Goal: Task Accomplishment & Management: Manage account settings

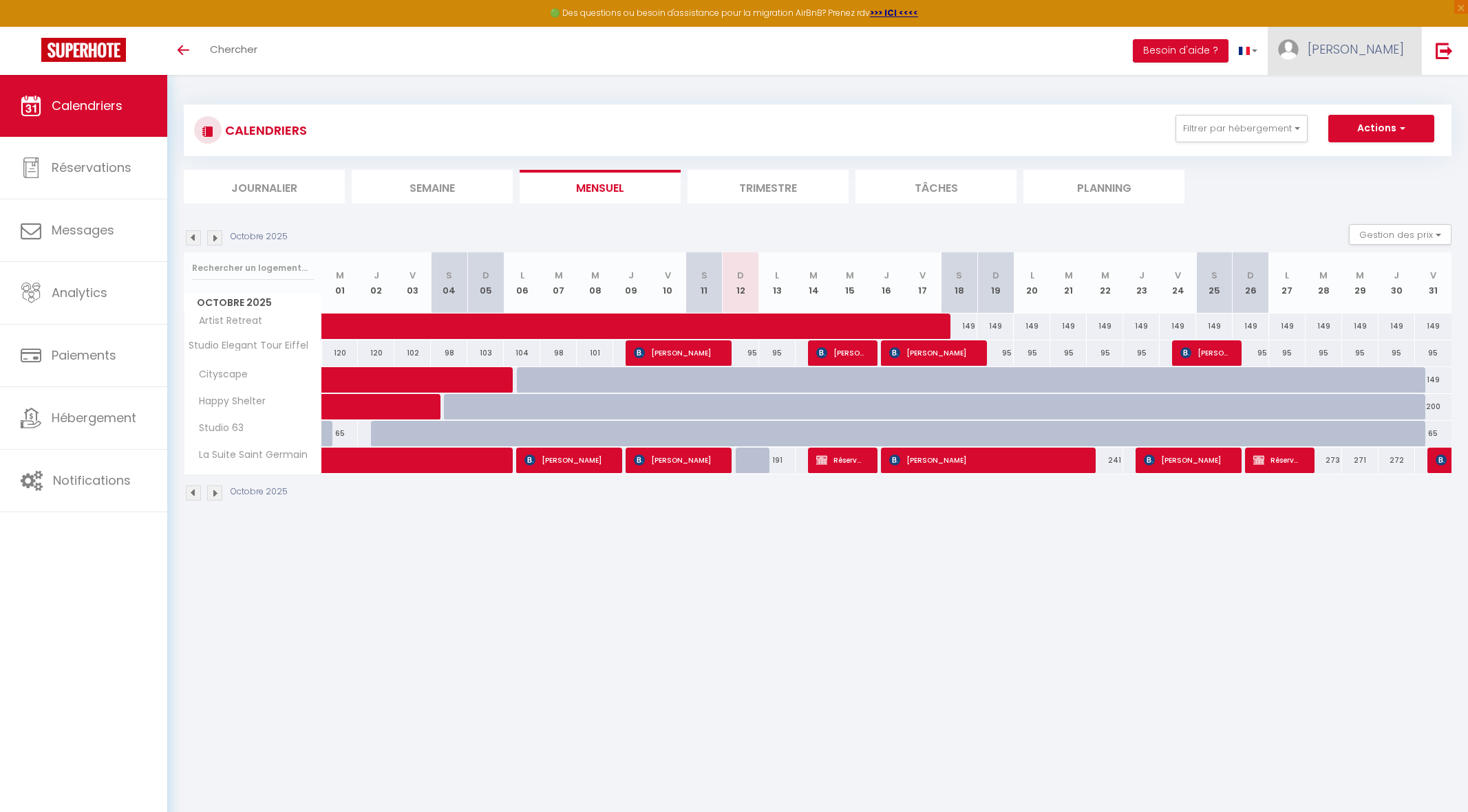
click at [1376, 53] on span "[PERSON_NAME]" at bounding box center [1355, 49] width 97 height 17
click at [1356, 113] on link "Équipe" at bounding box center [1366, 121] width 101 height 23
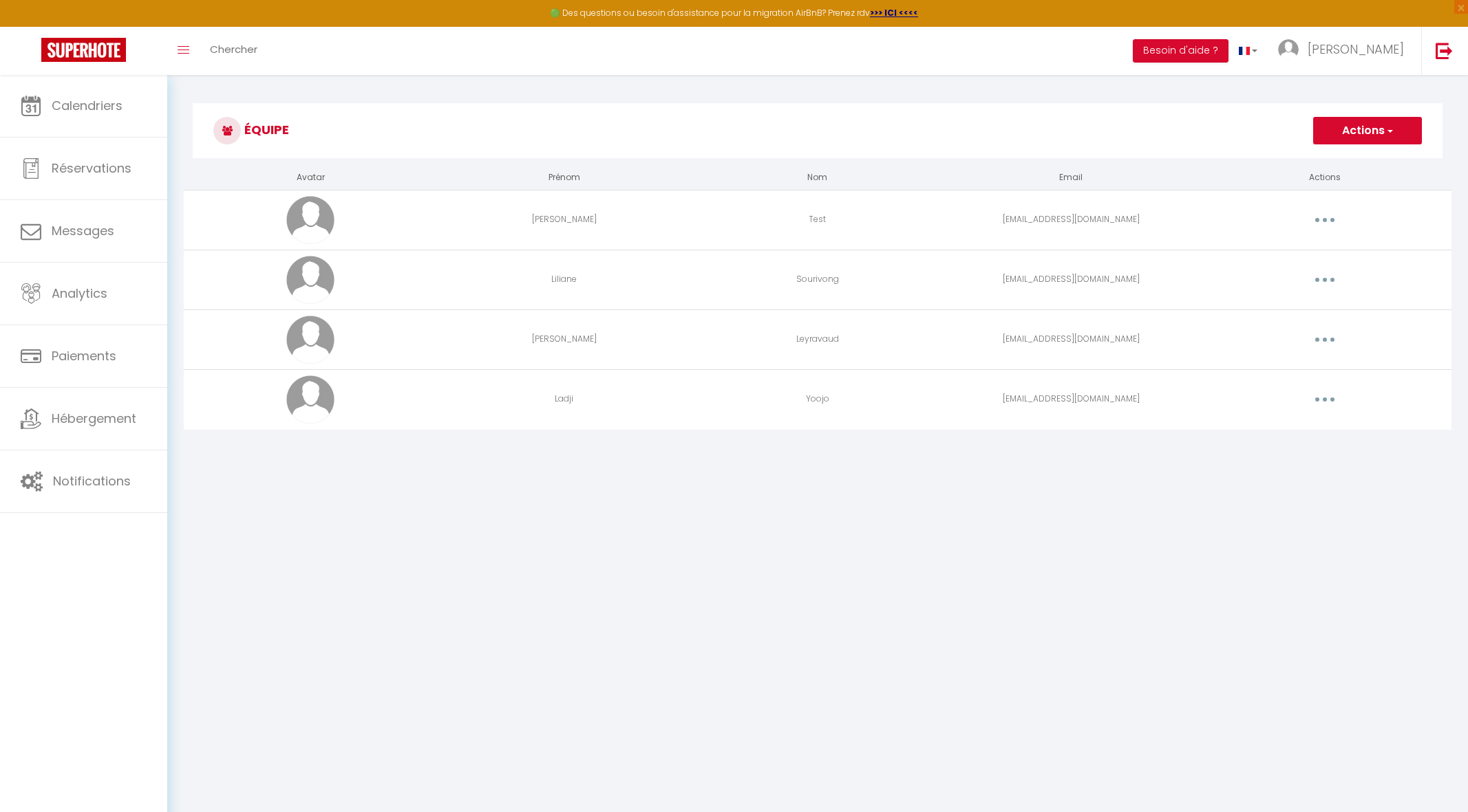
click at [1324, 403] on button "button" at bounding box center [1324, 399] width 38 height 22
click at [1282, 437] on link "Editer" at bounding box center [1289, 431] width 101 height 23
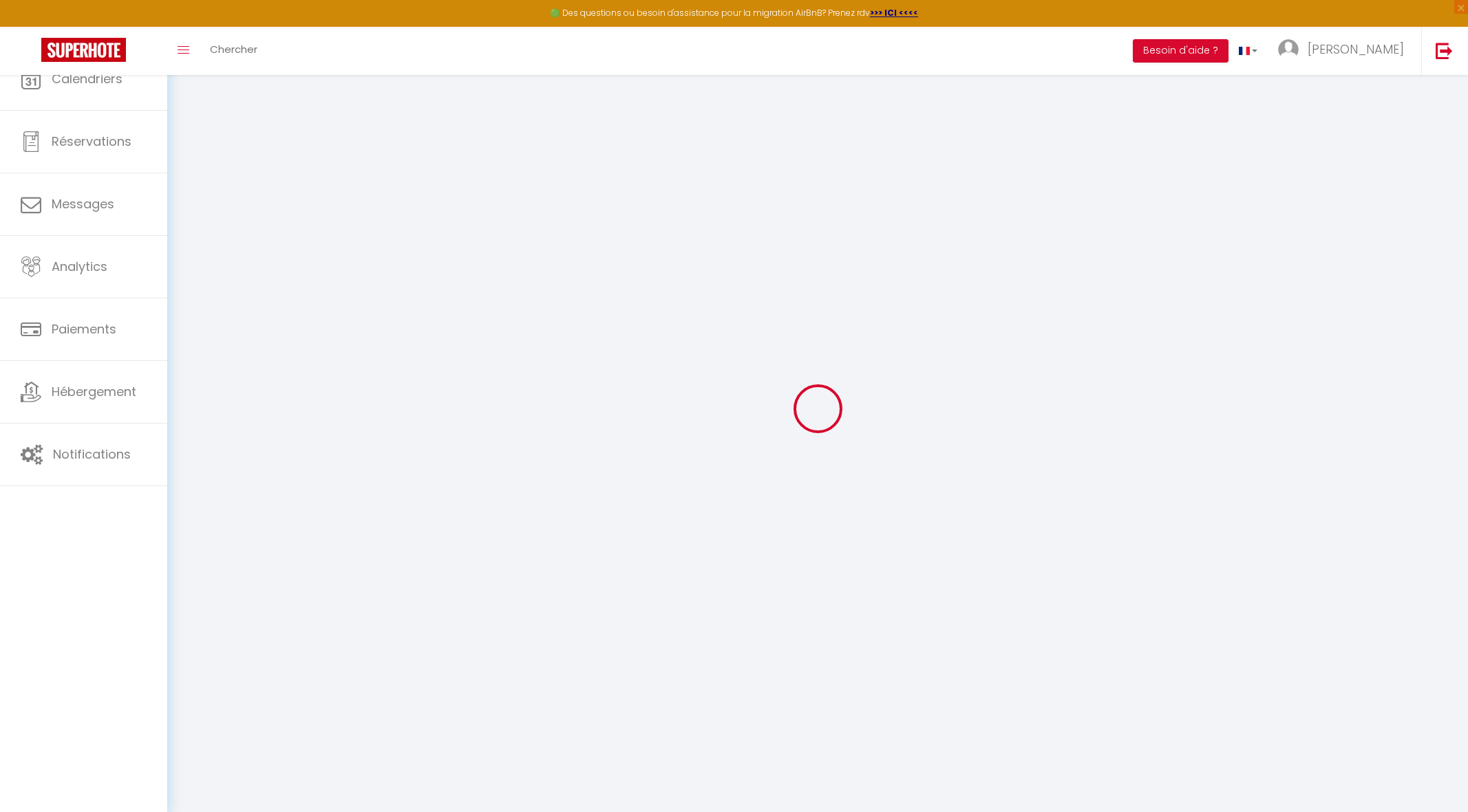
type input "Ladji"
type input "Yoojo"
type input "[EMAIL_ADDRESS][DOMAIN_NAME]"
type textarea "[URL][DOMAIN_NAME]"
checkbox input "false"
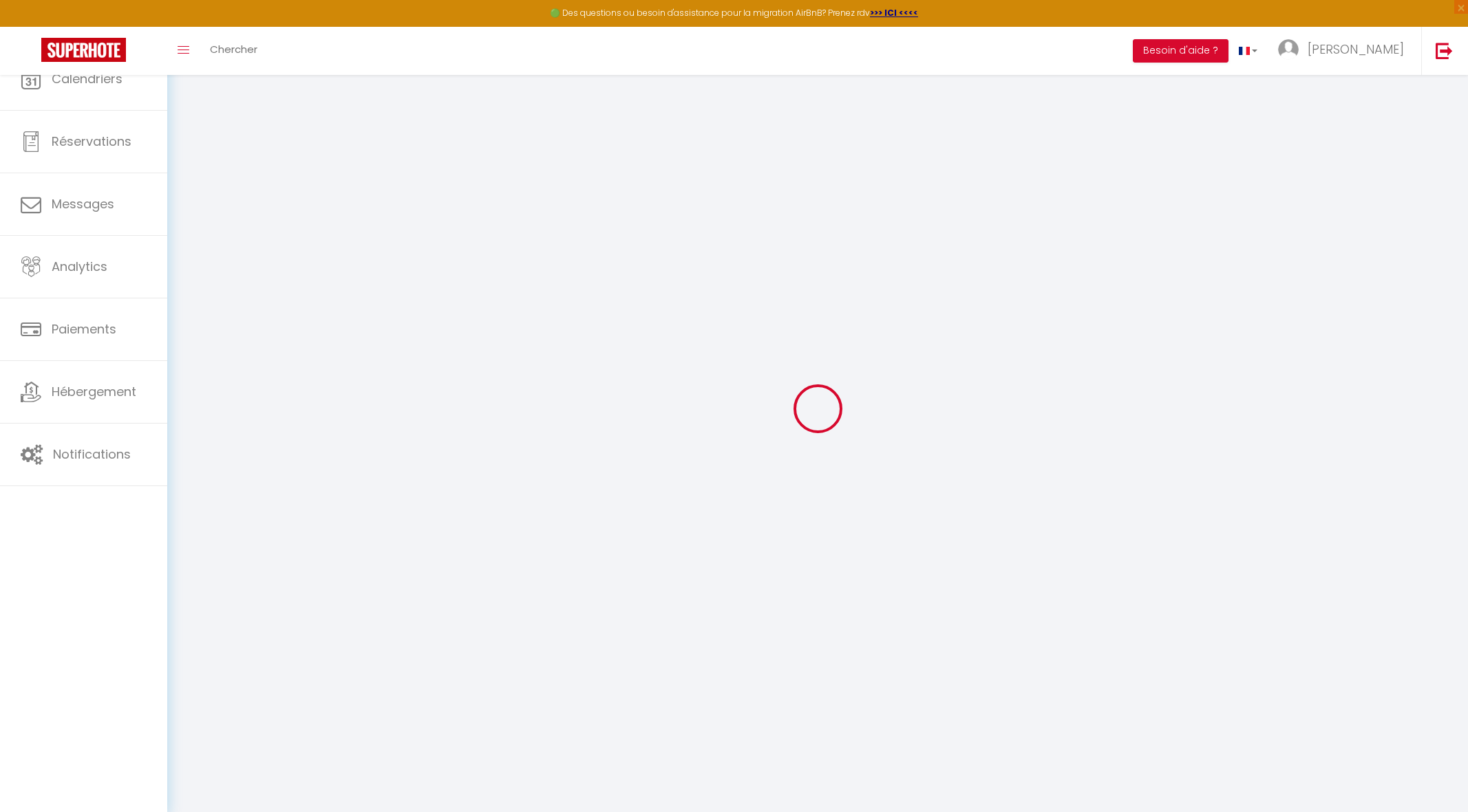
checkbox input "false"
checkbox input "true"
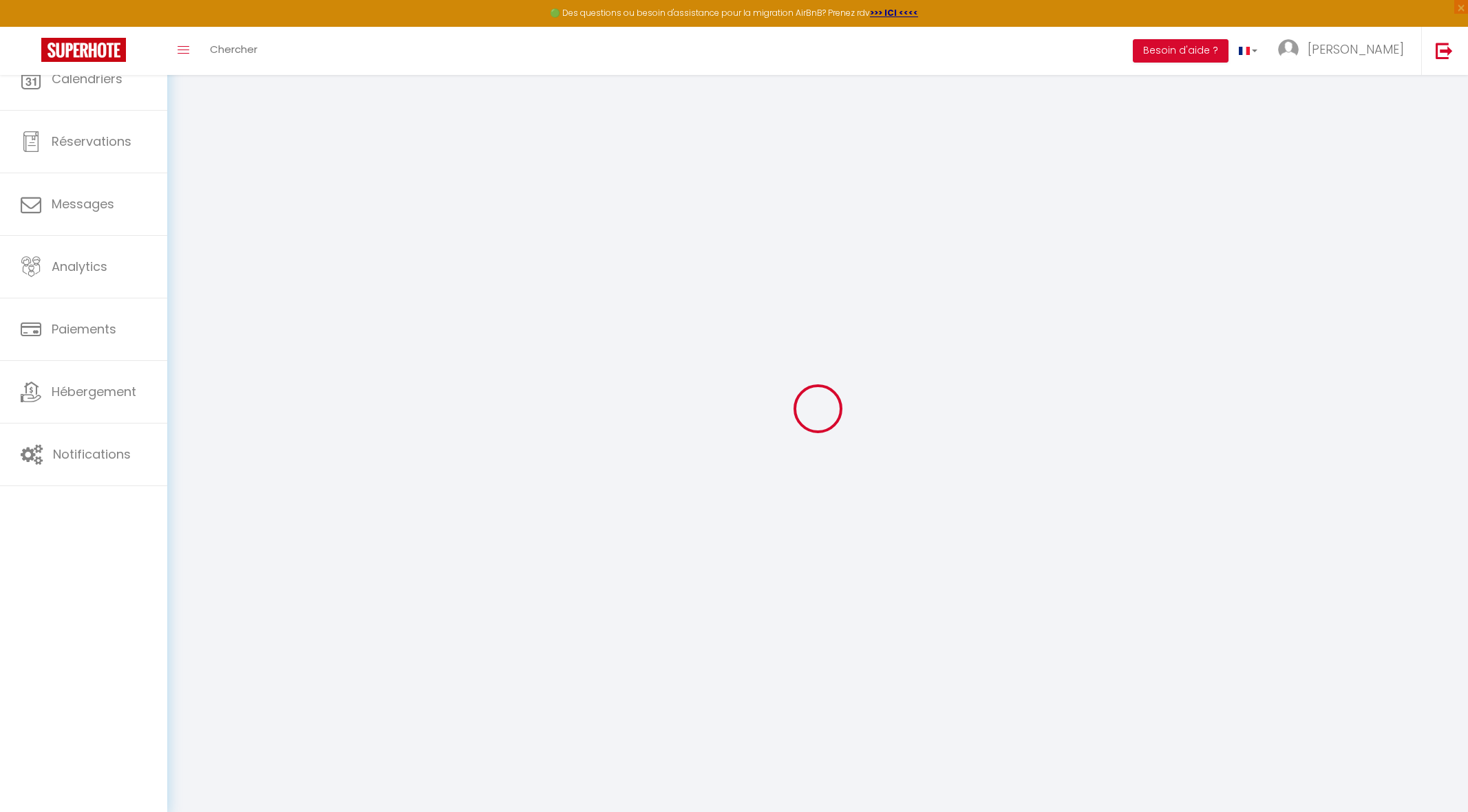
checkbox input "true"
checkbox input "false"
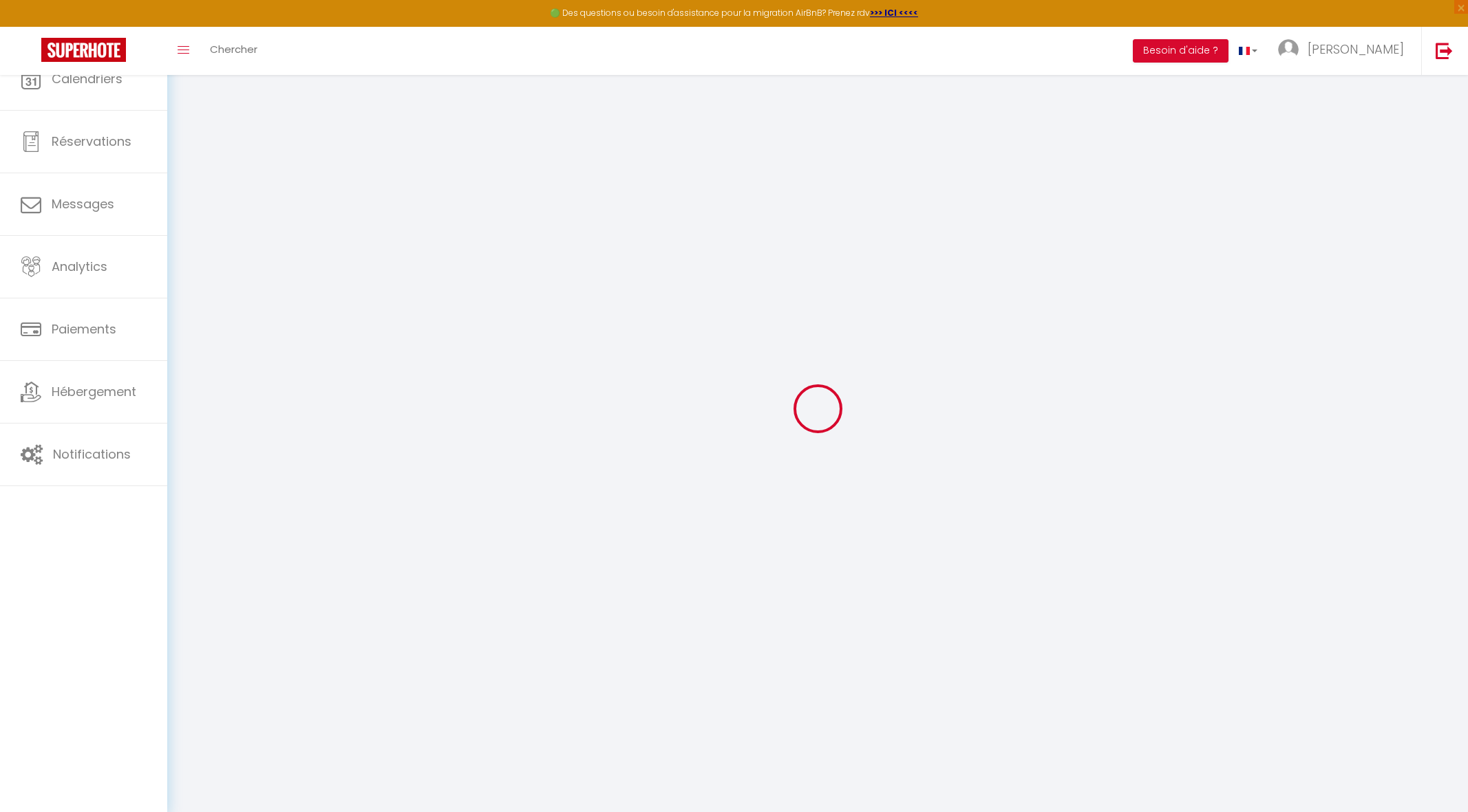
checkbox input "false"
checkbox input "true"
checkbox input "false"
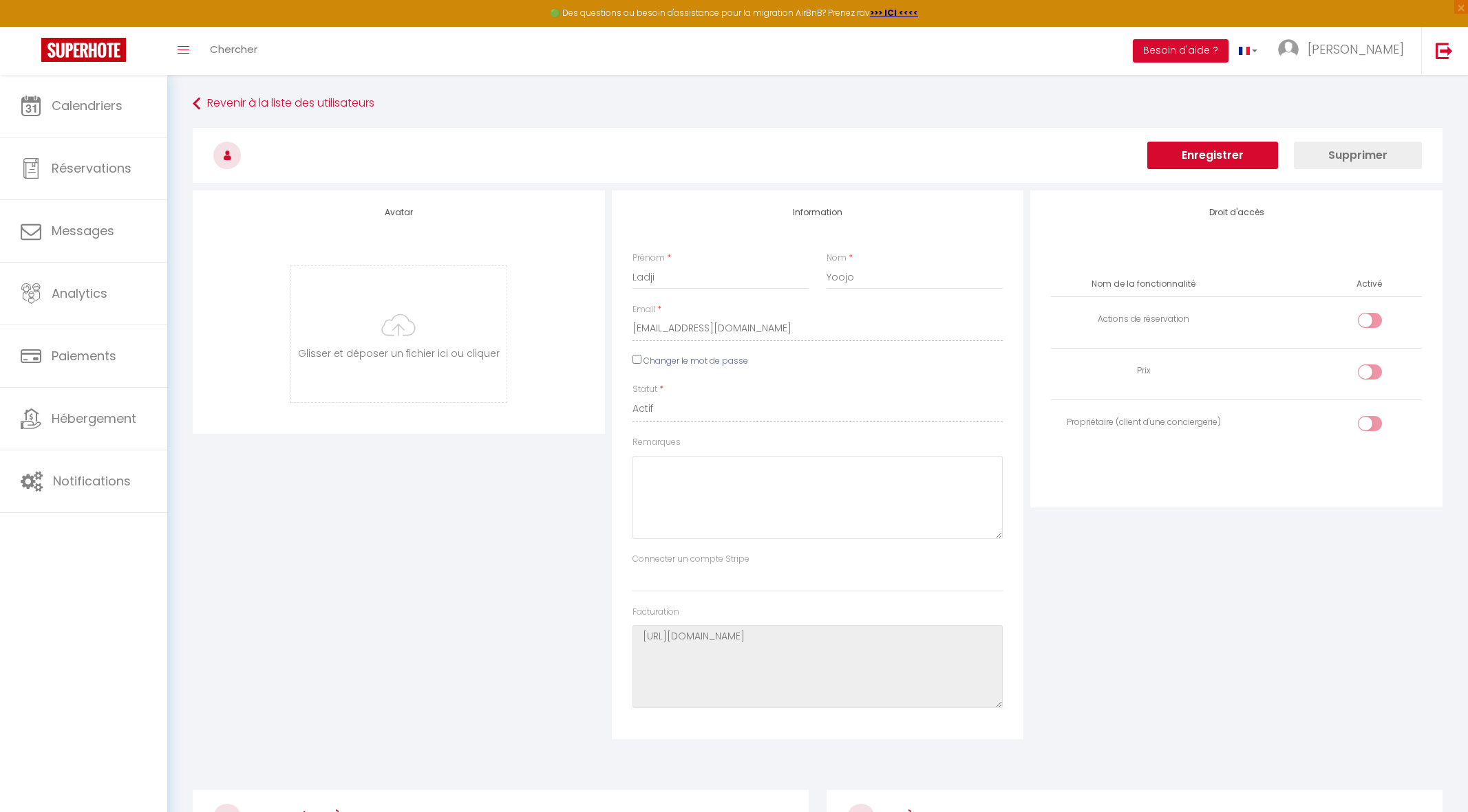
click at [701, 362] on label "Changer le mot de passe" at bounding box center [695, 362] width 104 height 13
click at [641, 362] on input "Changer le mot de passe" at bounding box center [636, 359] width 9 height 9
checkbox input "true"
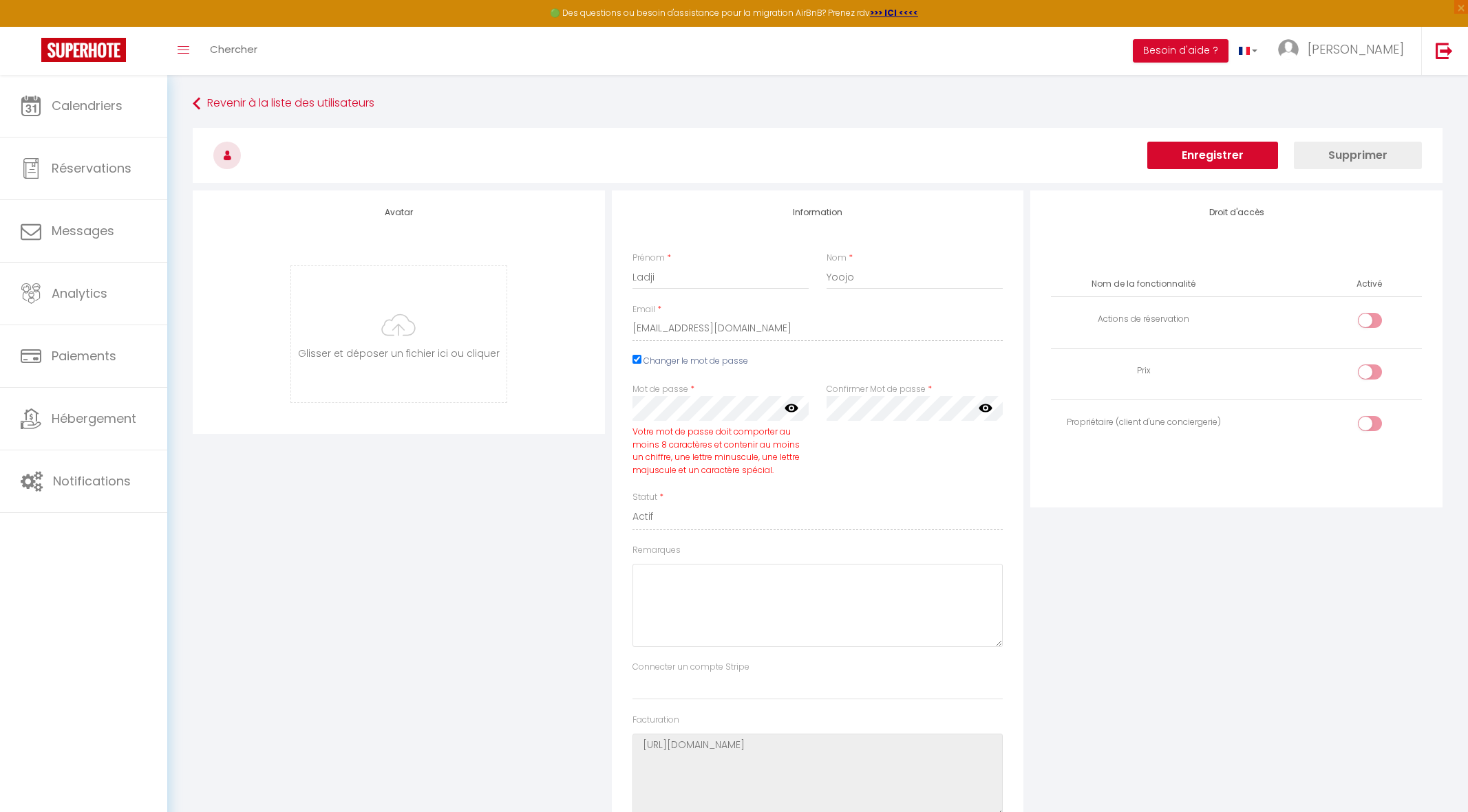
click at [789, 411] on icon at bounding box center [791, 407] width 13 height 13
click at [987, 408] on icon at bounding box center [986, 407] width 13 height 13
click at [1204, 156] on button "Enregistrer" at bounding box center [1212, 155] width 131 height 28
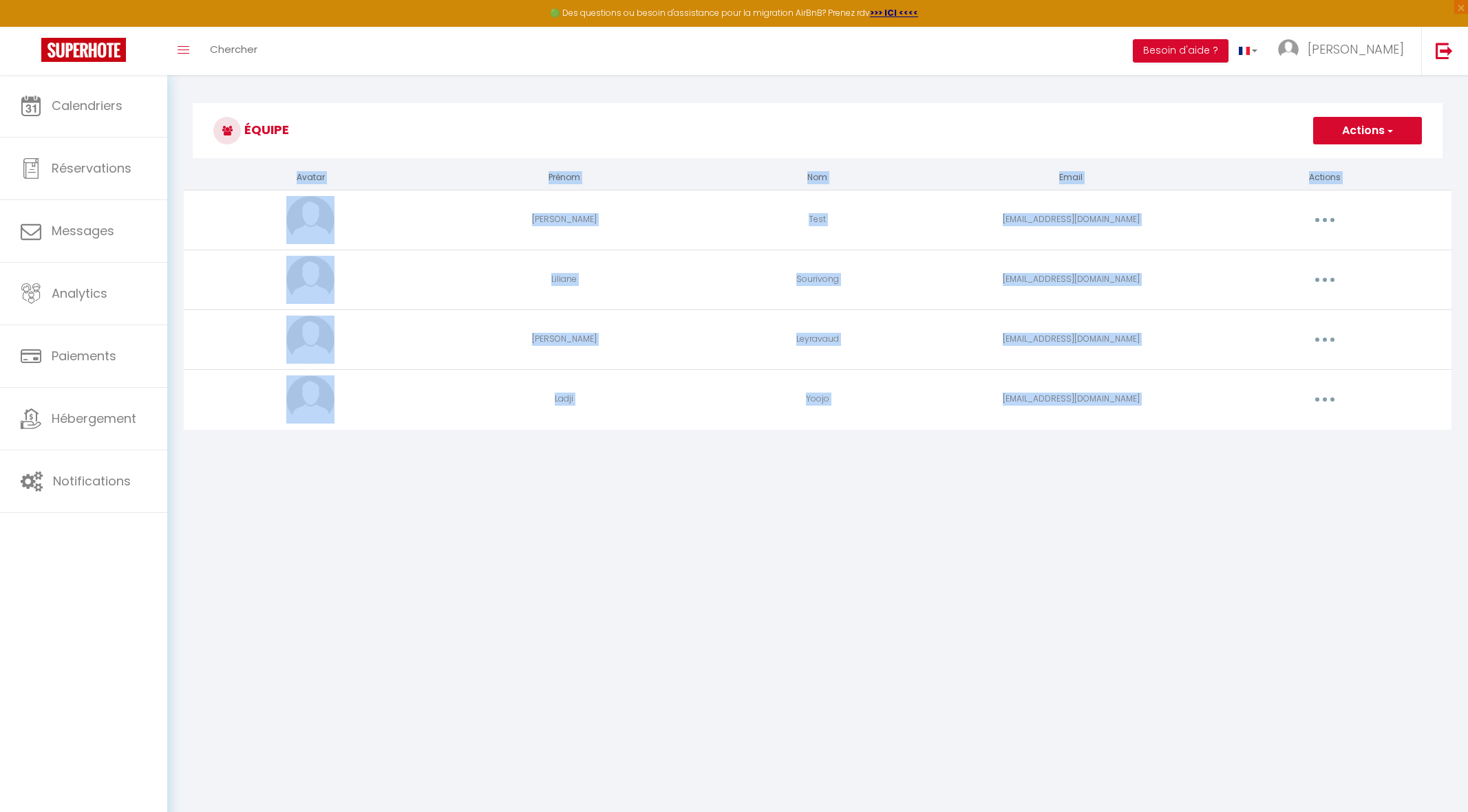
click at [841, 508] on body "🟢 Des questions ou besoin d'assistance pour la migration AirBnB? Prenez rdv >>>…" at bounding box center [734, 480] width 1468 height 812
